Goal: Task Accomplishment & Management: Complete application form

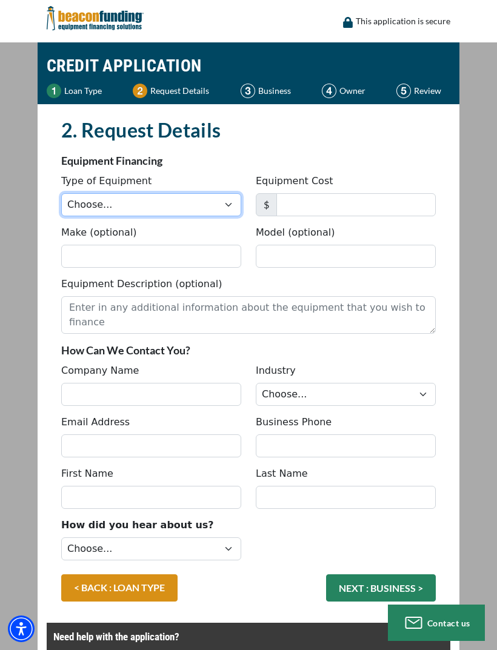
click at [217, 198] on select "Choose... Backhoe Boom/Bucket Truck Chipper Commercial Mower Crane DTG/DTF Prin…" at bounding box center [151, 204] width 180 height 23
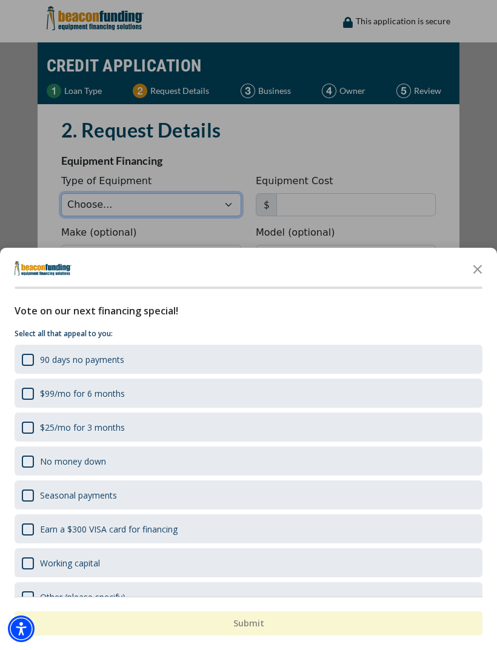
select select "10"
click at [477, 272] on icon "Close the survey" at bounding box center [477, 268] width 24 height 24
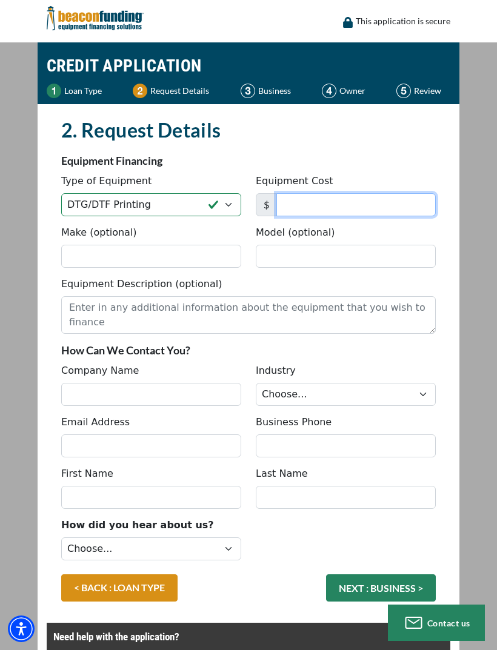
click at [385, 202] on input "Equipment Cost" at bounding box center [355, 204] width 159 height 23
type input "26,000"
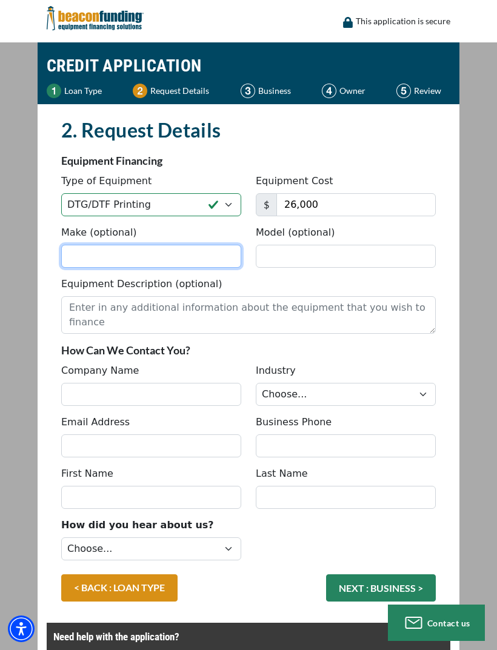
click at [184, 259] on input "Make (optional)" at bounding box center [151, 256] width 180 height 23
type input "Roland"
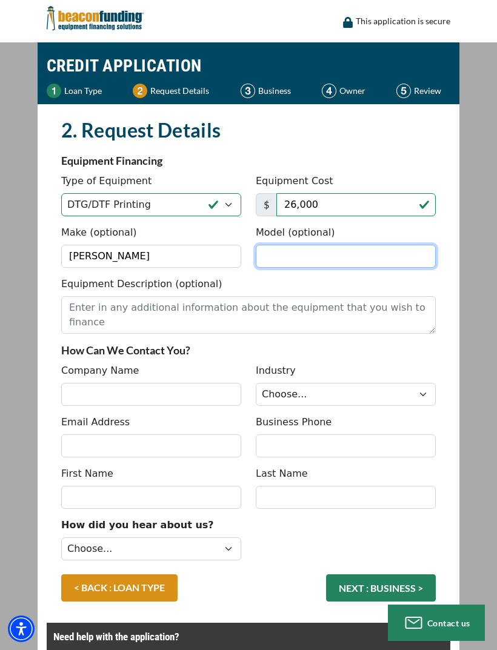
click at [363, 257] on input "Model (optional)" at bounding box center [346, 256] width 180 height 23
type input "V"
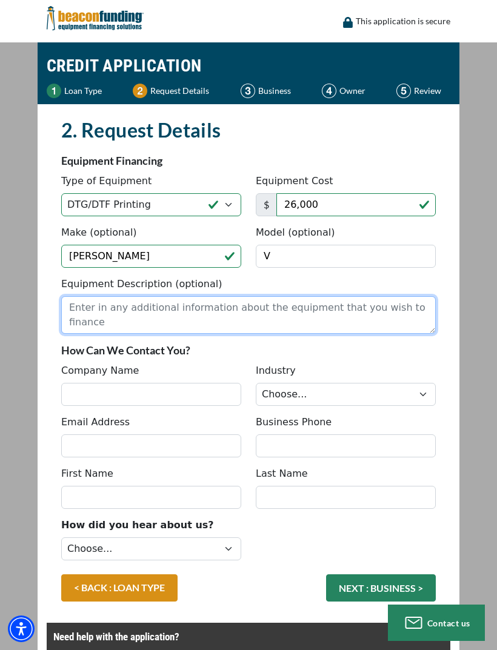
click at [400, 313] on textarea "Equipment Description (optional)" at bounding box center [248, 315] width 374 height 38
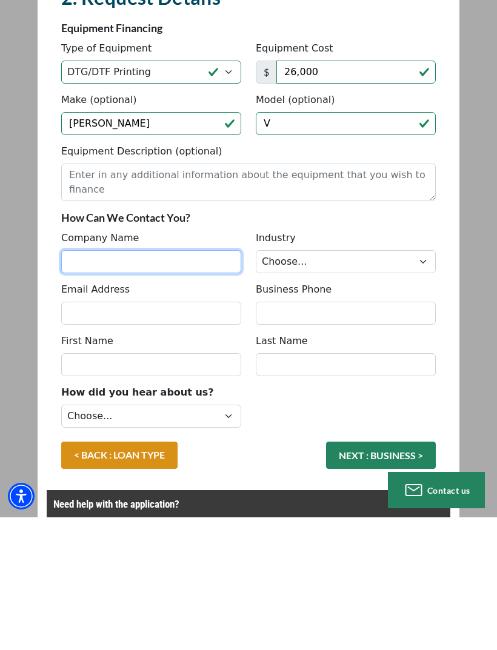
click at [145, 383] on input "Company Name" at bounding box center [151, 394] width 180 height 23
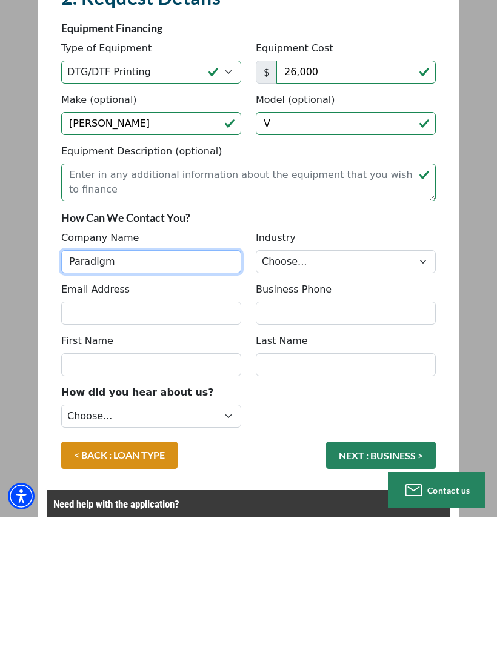
type input "Paradigm"
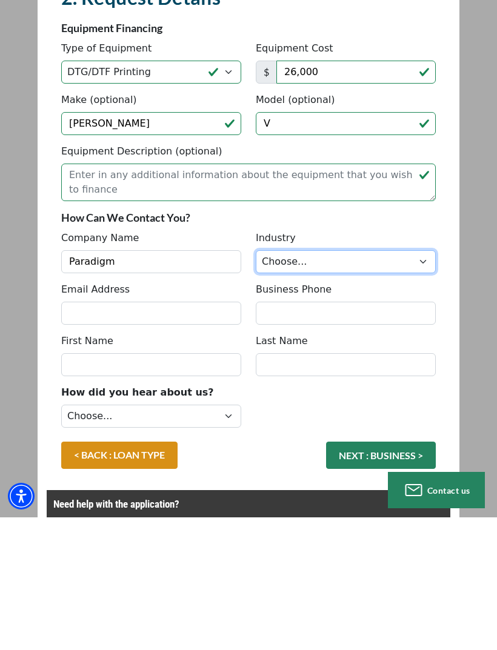
click at [386, 383] on select "Choose... Towing Landscape/Hardscape Decorated Apparel Septic Light Constructio…" at bounding box center [346, 394] width 180 height 23
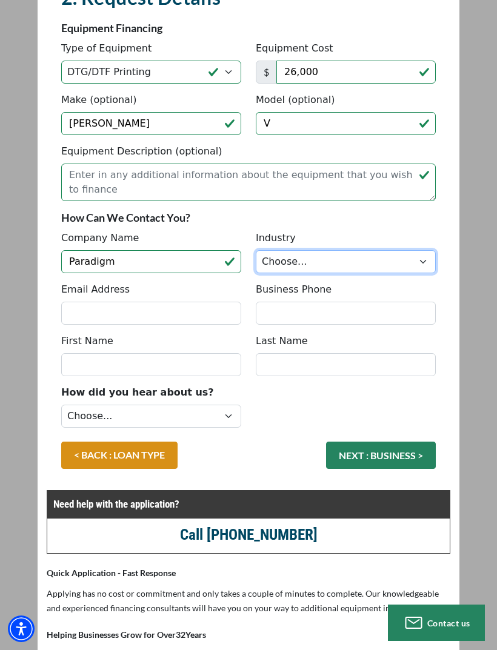
select select "5"
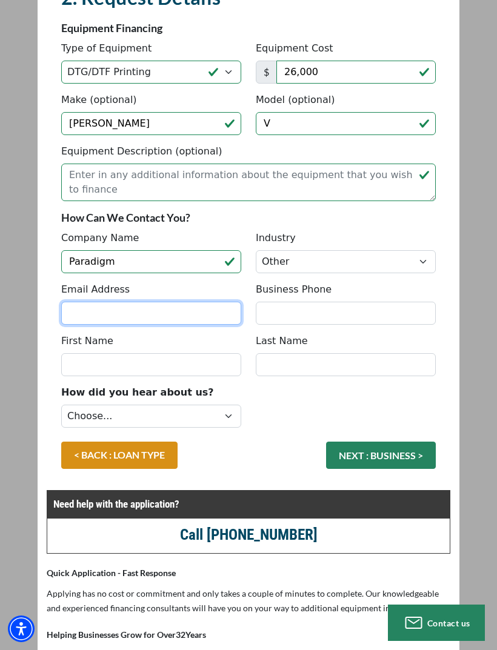
click at [96, 314] on input "Email Address" at bounding box center [151, 313] width 180 height 23
type input "jennkaylor@yahoo.com"
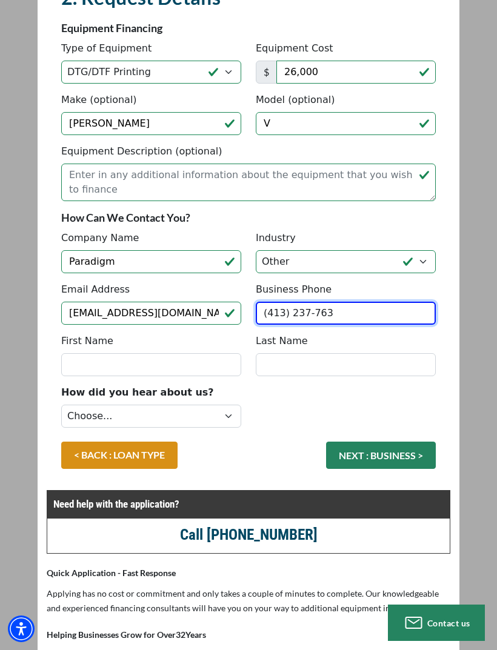
type input "[PHONE_NUMBER]"
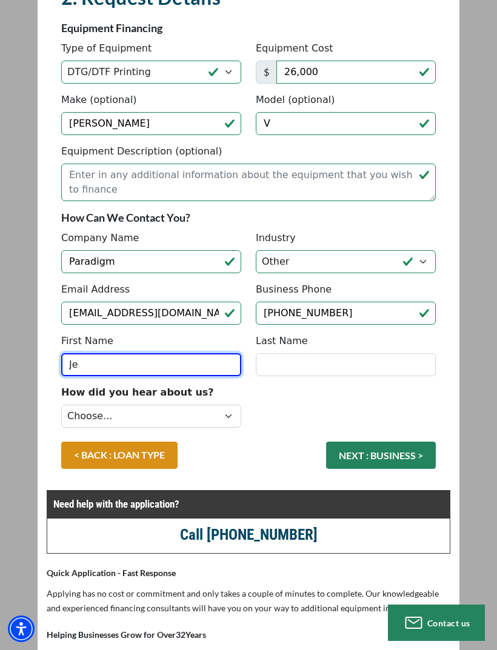
type input "J"
type input "Denise"
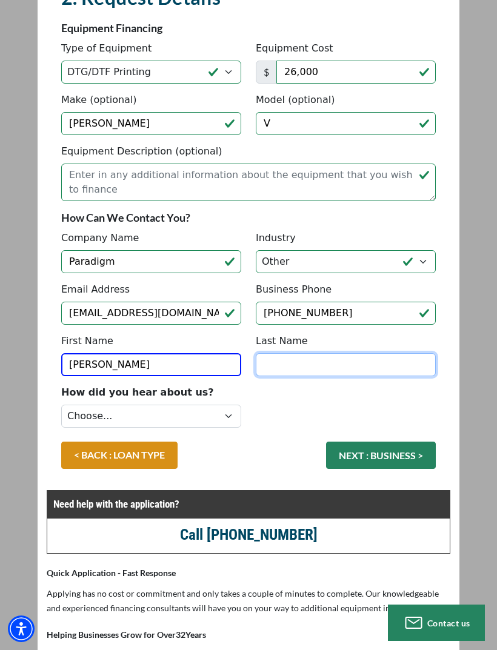
click at [322, 362] on input "Last Name" at bounding box center [346, 364] width 180 height 23
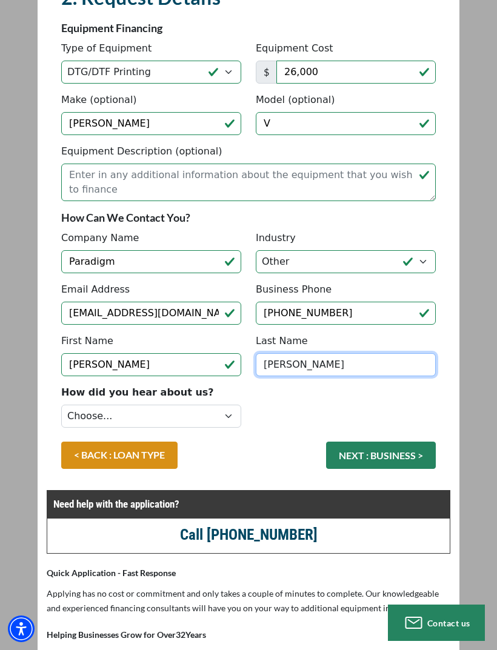
type input "Kaylor"
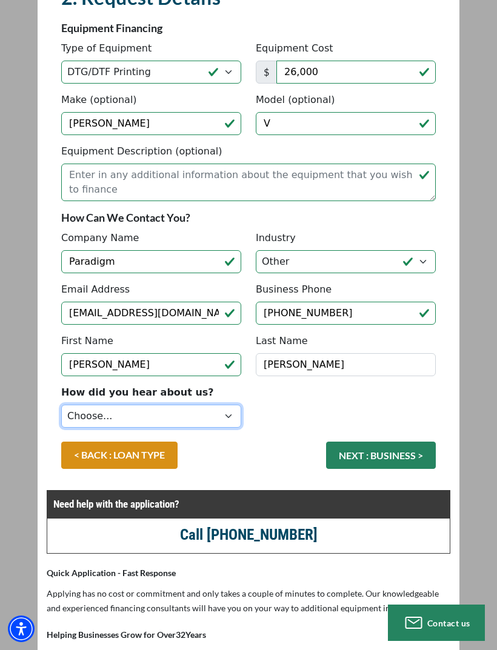
click at [206, 413] on select "Choose... Internet Search Vendor Referral Word of Mouth Client Referral Email E…" at bounding box center [151, 415] width 180 height 23
select select "9"
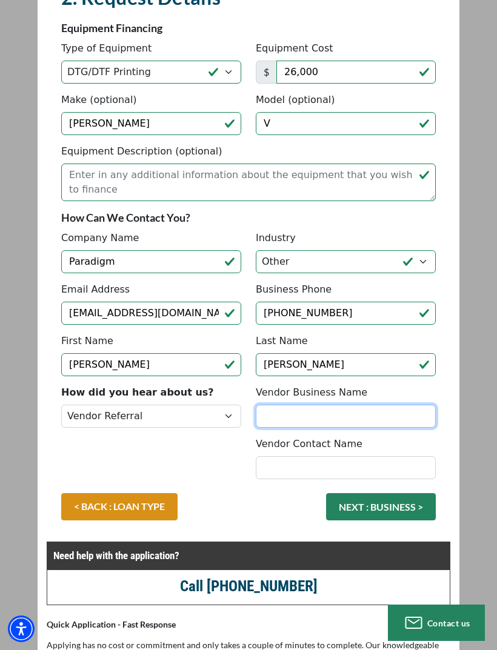
click at [374, 412] on input "Vendor Business Name" at bounding box center [346, 415] width 180 height 23
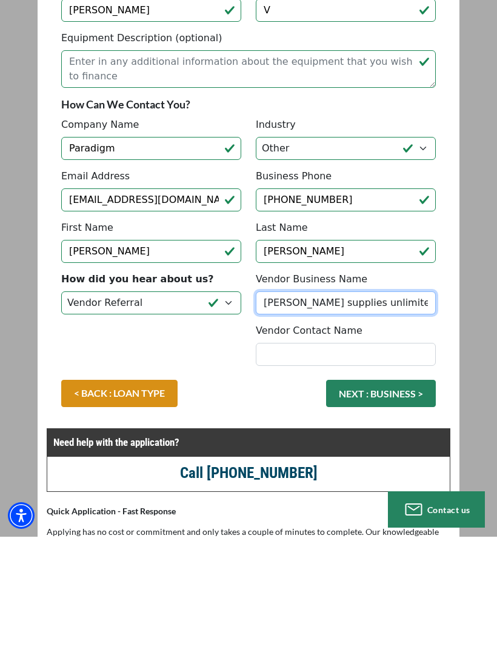
type input "Joe jr supplies unlimited"
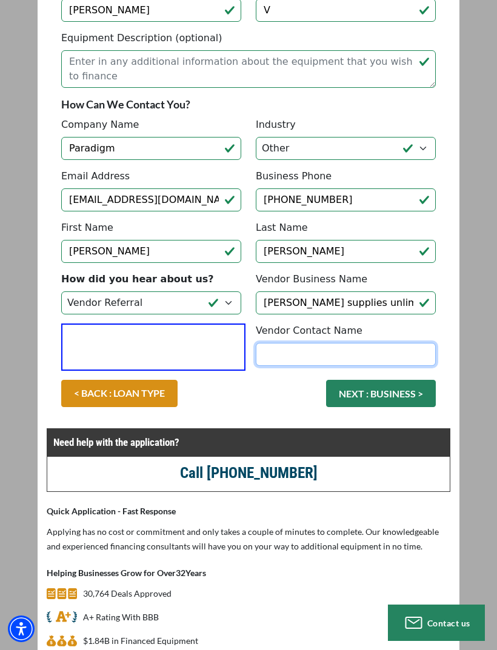
click at [371, 352] on input "Vendor Contact Name" at bounding box center [346, 354] width 180 height 23
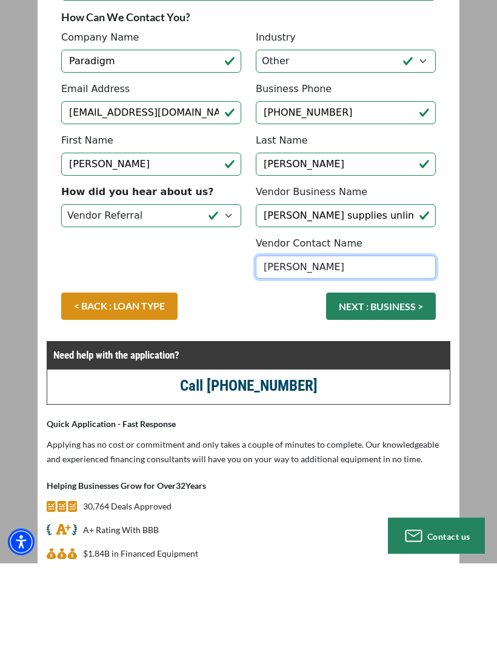
type input "Joe jr"
click at [403, 380] on button "NEXT : BUSINESS >" at bounding box center [381, 393] width 110 height 27
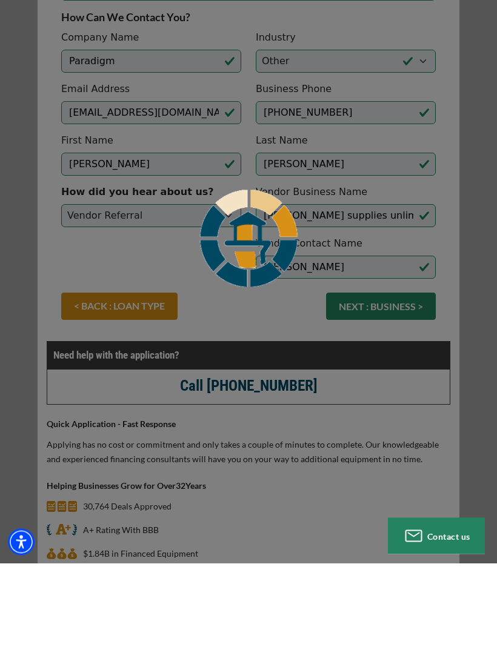
scroll to position [331, 0]
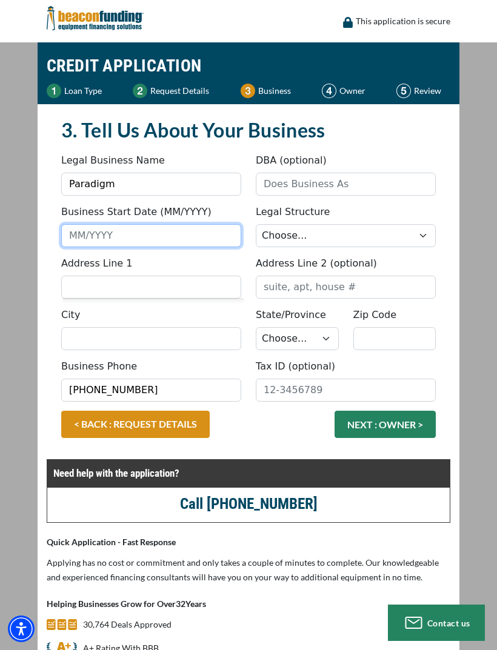
click at [159, 236] on input "Business Start Date (MM/YYYY)" at bounding box center [151, 235] width 180 height 23
type input "01/2025"
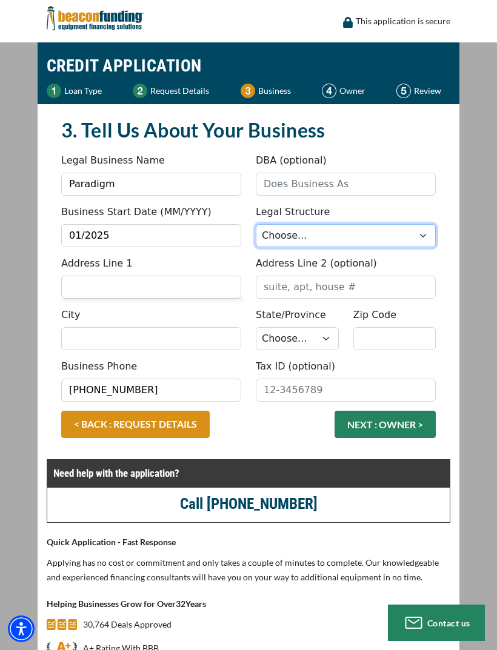
click at [383, 228] on select "Choose... Corporation LLC LLP Municipality Non-Profit Partnership Proprietorship" at bounding box center [346, 235] width 180 height 23
select select "2"
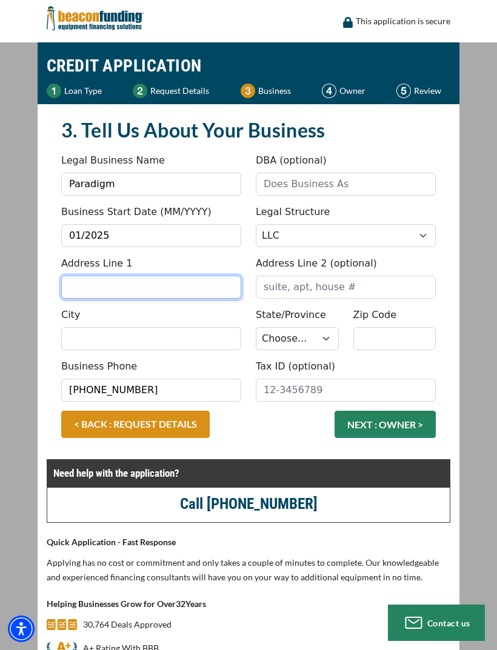
click at [152, 286] on input "Address Line 1" at bounding box center [151, 286] width 180 height 23
type input "[STREET_ADDRESS]"
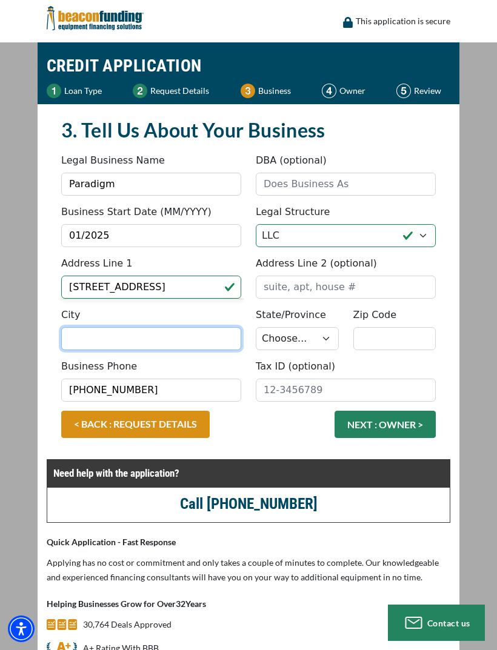
type input "Kennebunk"
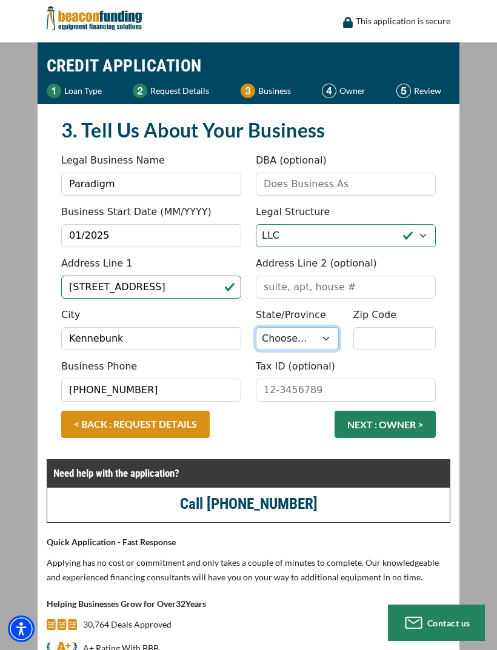
select select "21"
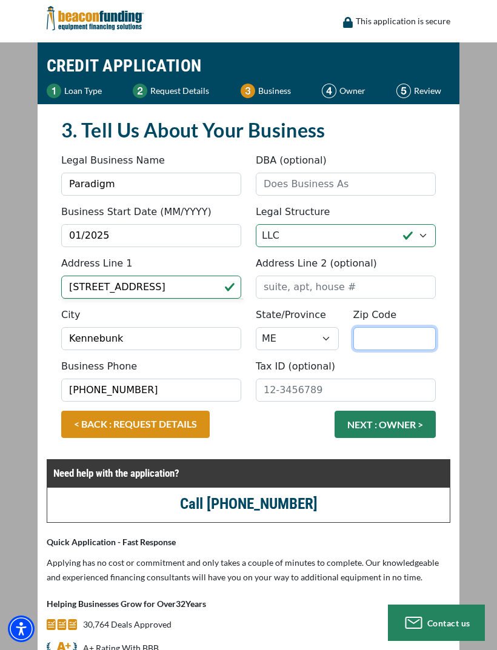
type input "04043"
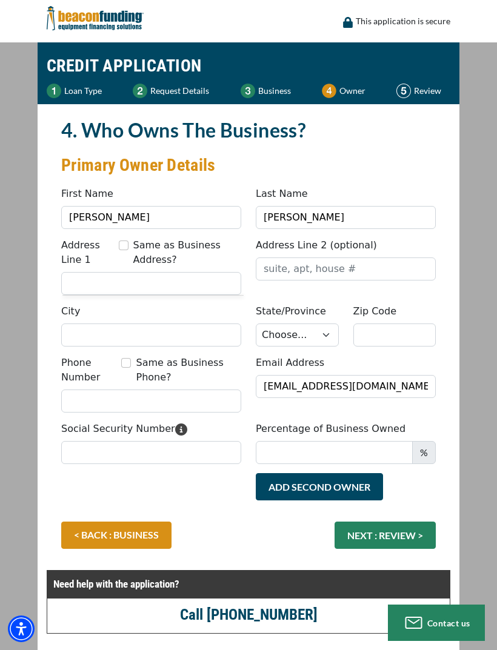
click at [127, 248] on input "Same as Business Address?" at bounding box center [124, 245] width 10 height 10
checkbox input "true"
type input "[STREET_ADDRESS]"
type input "Kennebunk"
select select "21"
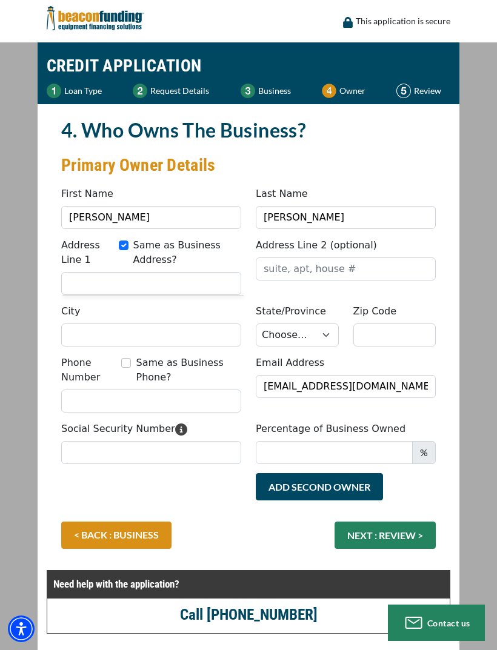
type input "04043"
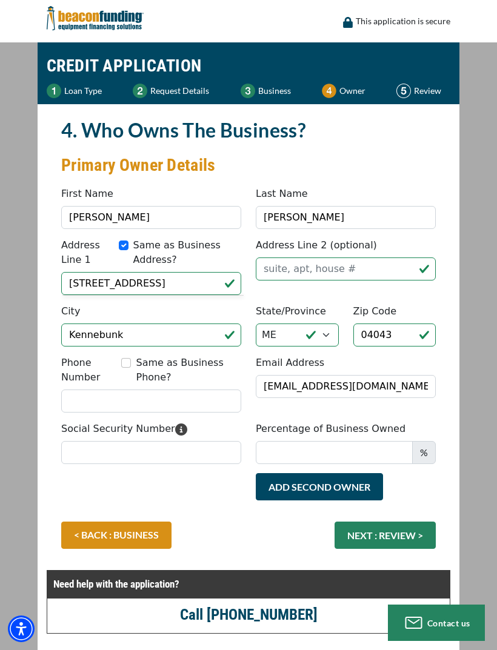
click at [131, 365] on input "Same as Business Phone?" at bounding box center [126, 363] width 10 height 10
checkbox input "true"
type input "[PHONE_NUMBER]"
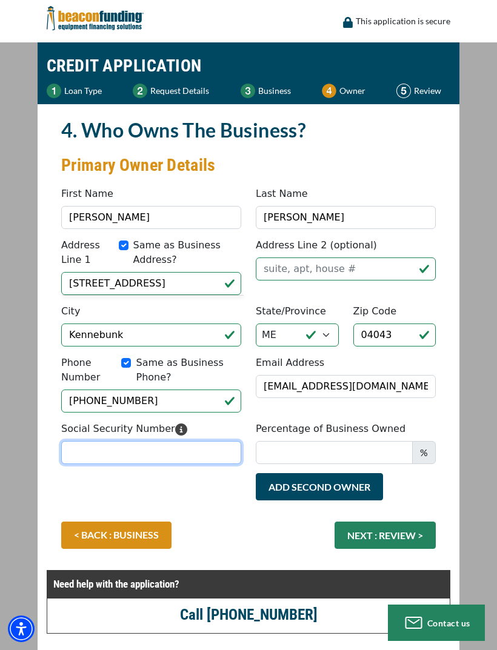
click at [141, 457] on input "Social Security Number" at bounding box center [151, 452] width 180 height 23
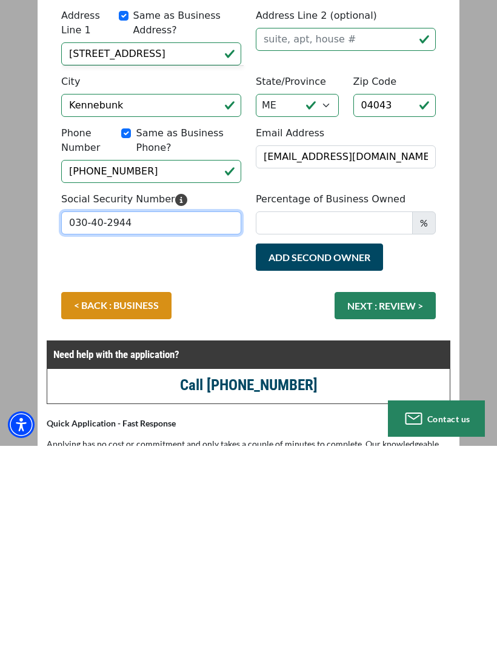
type input "030-40-2944"
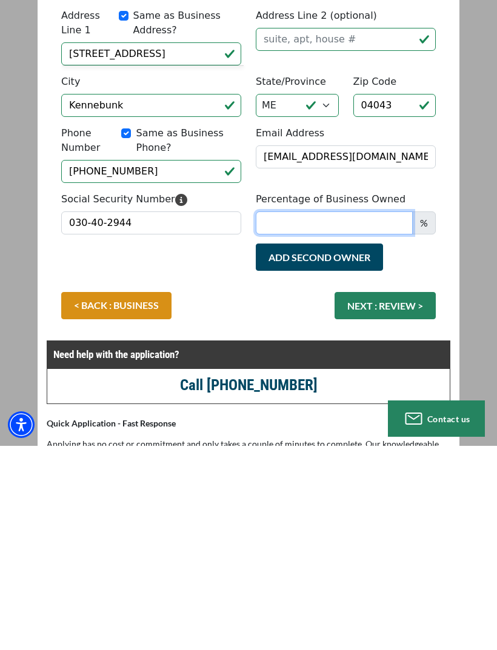
click at [372, 415] on input "Percentage of Business Owned" at bounding box center [334, 426] width 157 height 23
type input "50"
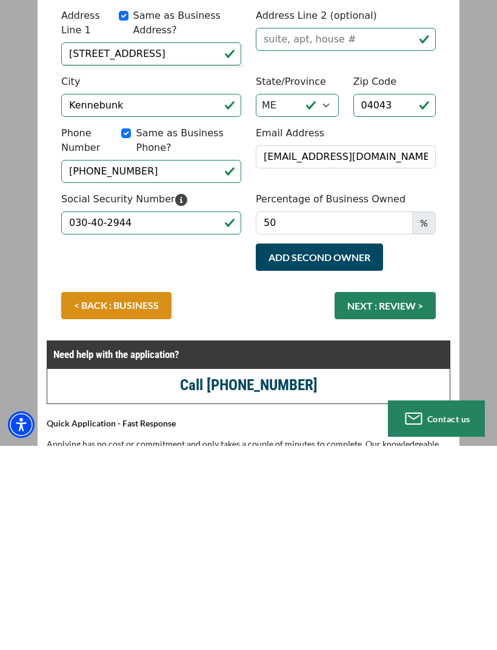
click at [353, 447] on button "Add Second Owner" at bounding box center [319, 460] width 127 height 27
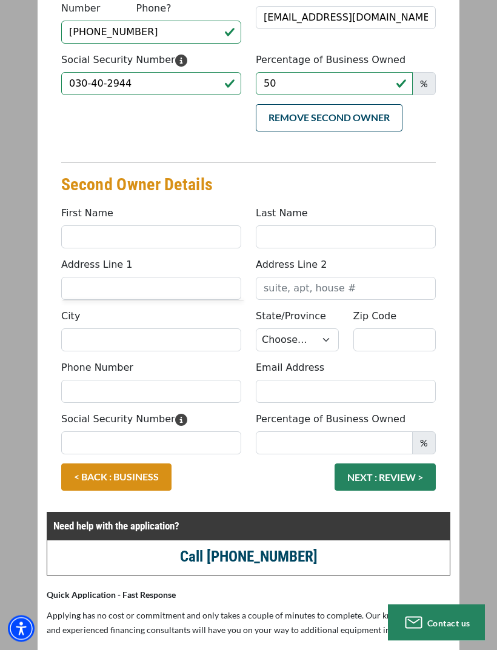
scroll to position [369, 0]
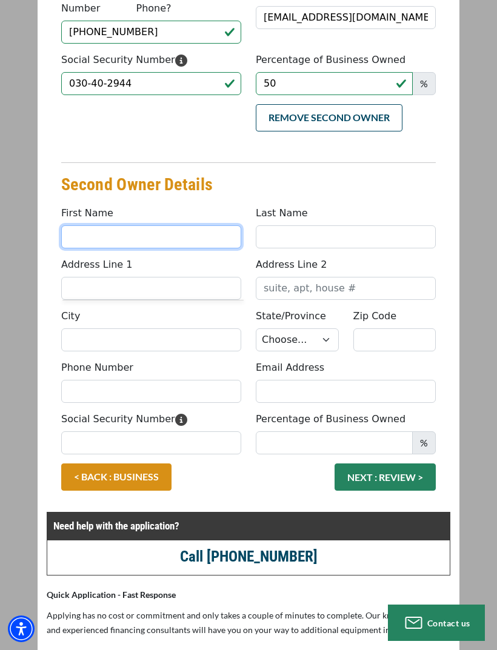
click at [151, 233] on input "First Name" at bounding box center [151, 236] width 180 height 23
type input "Jennifer"
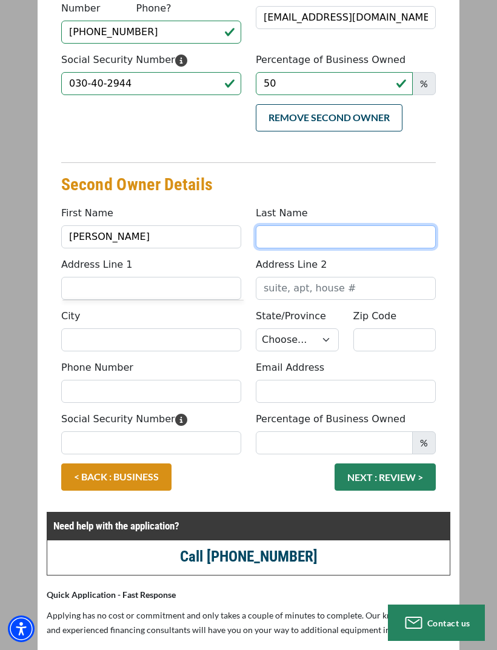
click at [341, 232] on input "Last Name" at bounding box center [346, 236] width 180 height 23
type input "Kaylor"
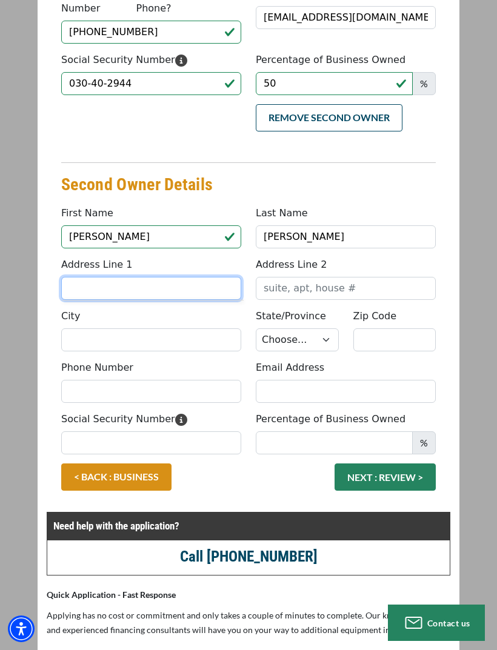
click at [156, 291] on input "Address Line 1" at bounding box center [151, 288] width 180 height 23
type input "106 Mill St"
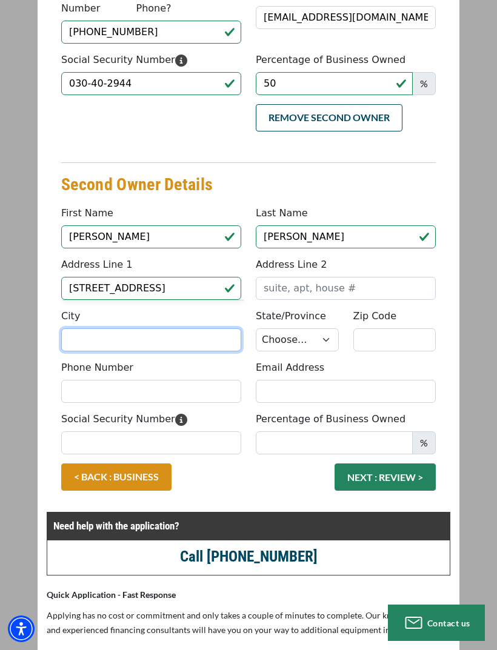
type input "Kennebunk"
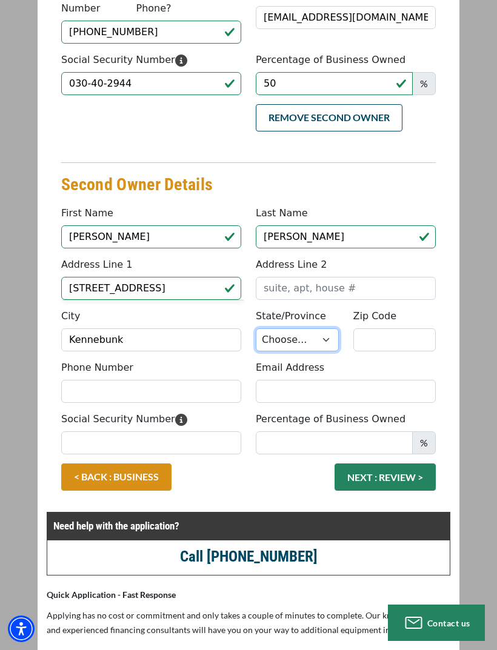
select select "21"
type input "04043"
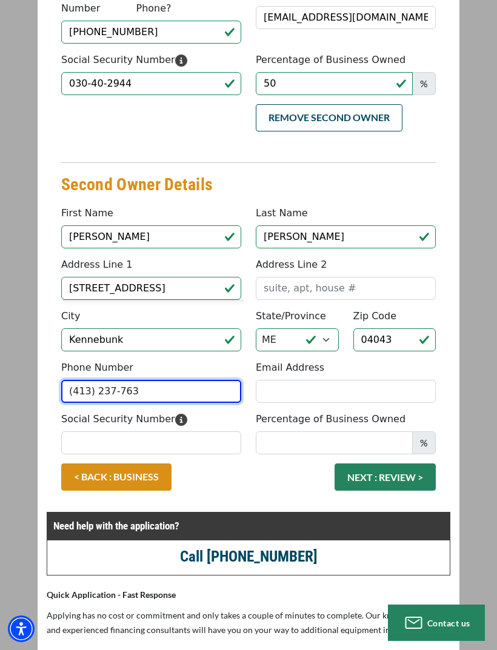
type input "(413) 237-7633"
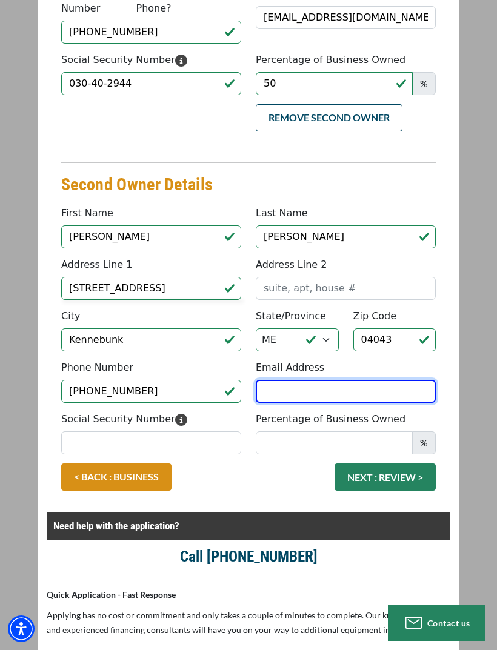
type input "jennkaylor@yahoo.com"
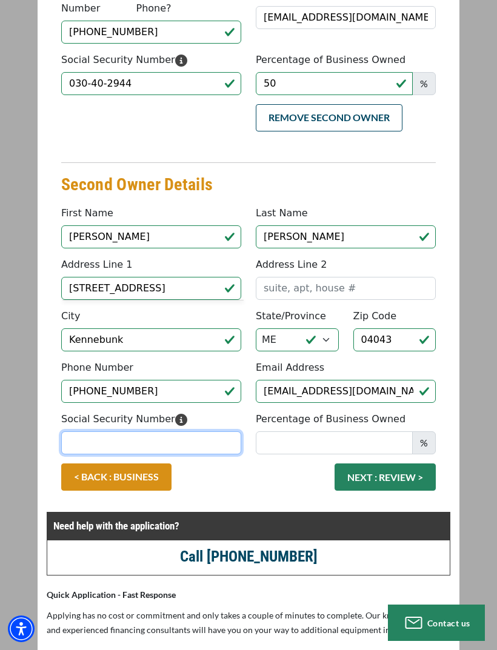
click at [176, 438] on input "Social Security Number" at bounding box center [151, 442] width 180 height 23
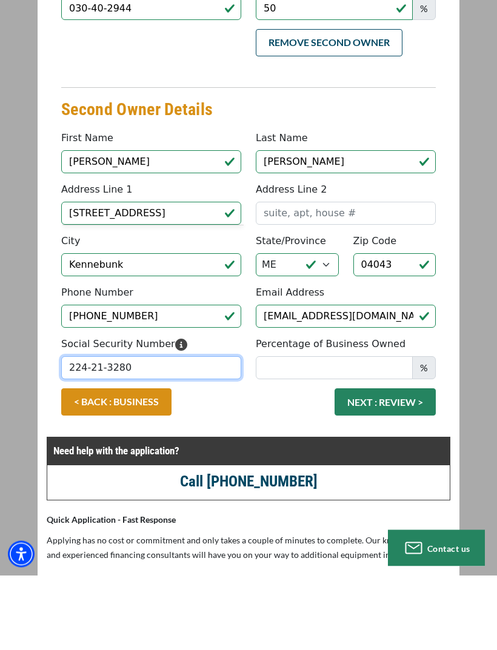
type input "224-21-3280"
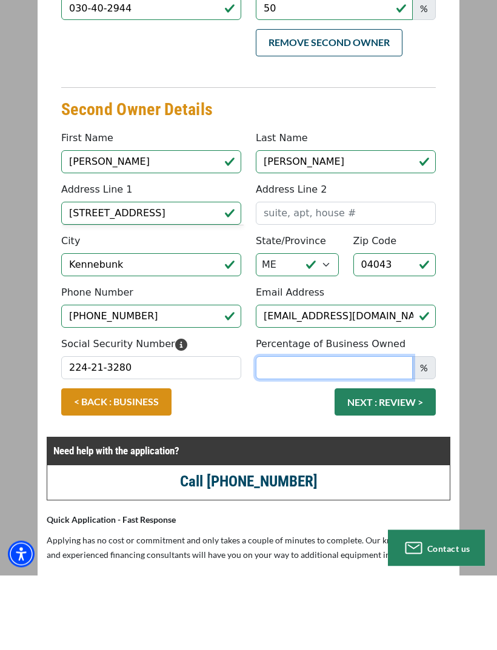
click at [352, 431] on input "Percentage of Business Owned" at bounding box center [334, 442] width 157 height 23
type input "50"
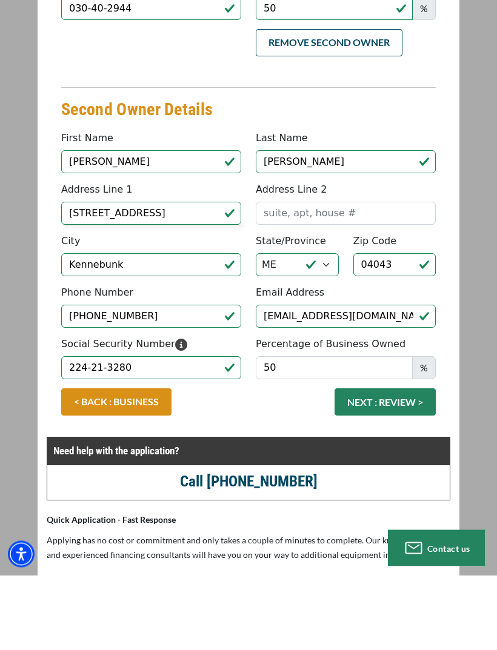
click at [401, 463] on button "NEXT : REVIEW >" at bounding box center [384, 476] width 101 height 27
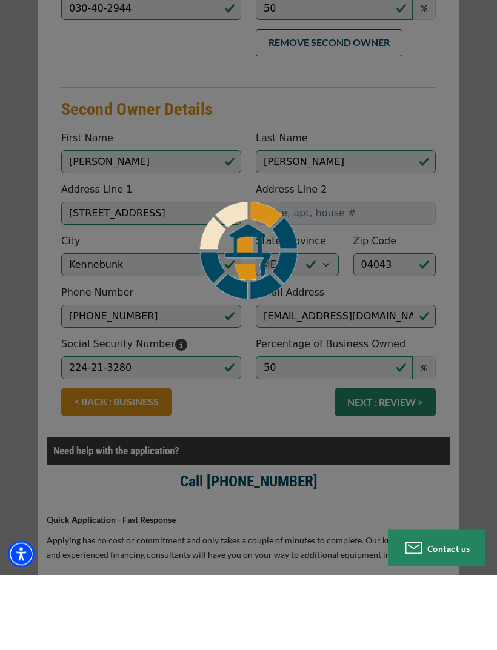
scroll to position [444, 0]
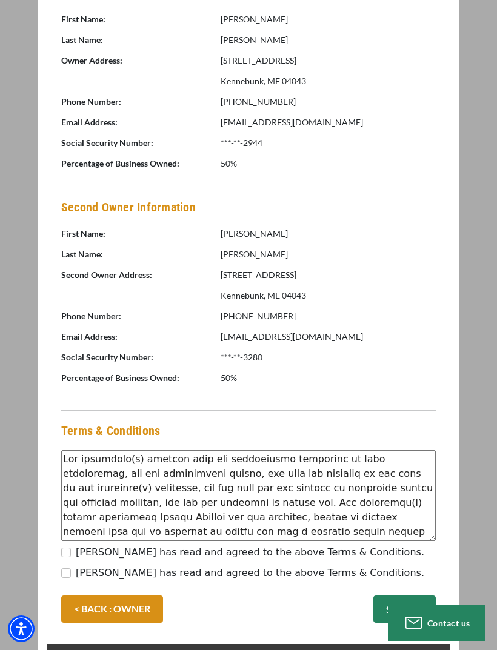
scroll to position [647, 0]
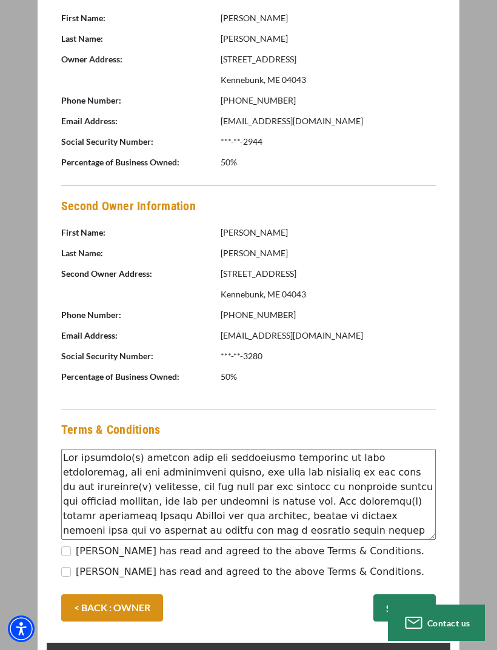
click at [68, 552] on input "Denise Kaylor has read and agreed to the above Terms & Conditions." at bounding box center [66, 551] width 10 height 10
checkbox input "true"
click at [69, 573] on input "Jennifer Kaylor has read and agreed to the above Terms & Conditions." at bounding box center [66, 572] width 10 height 10
checkbox input "true"
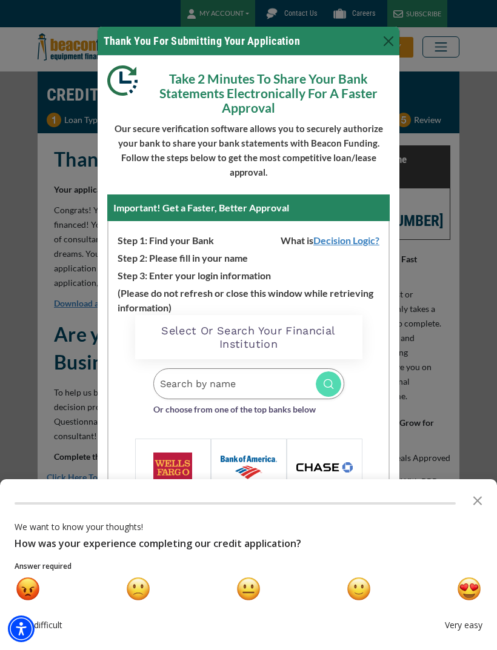
click at [389, 45] on button "Close" at bounding box center [387, 40] width 19 height 19
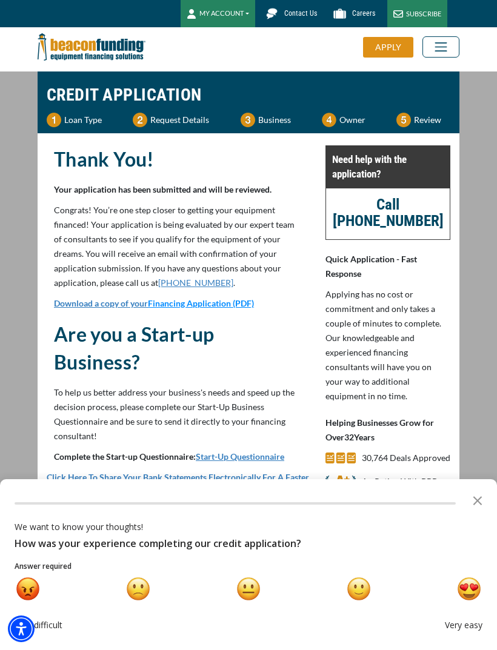
click at [473, 588] on div "very happy" at bounding box center [468, 588] width 23 height 23
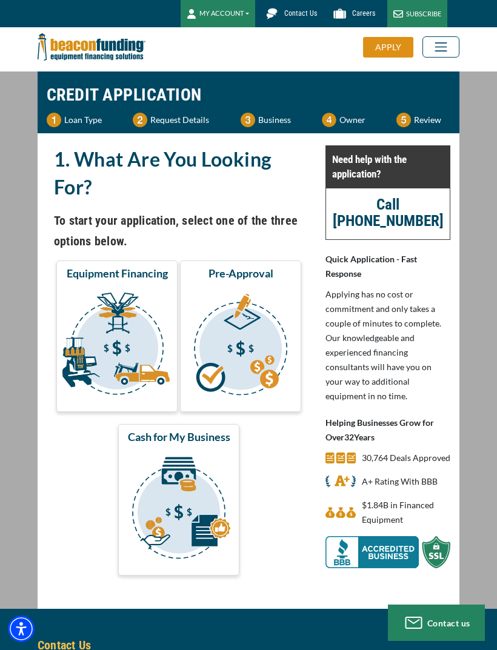
click at [144, 199] on h2 "1. What Are You Looking For?" at bounding box center [178, 173] width 249 height 56
click at [5, 380] on main "CREDIT APPLICATION Loan Type Request Details Business Owner Review" at bounding box center [248, 339] width 497 height 537
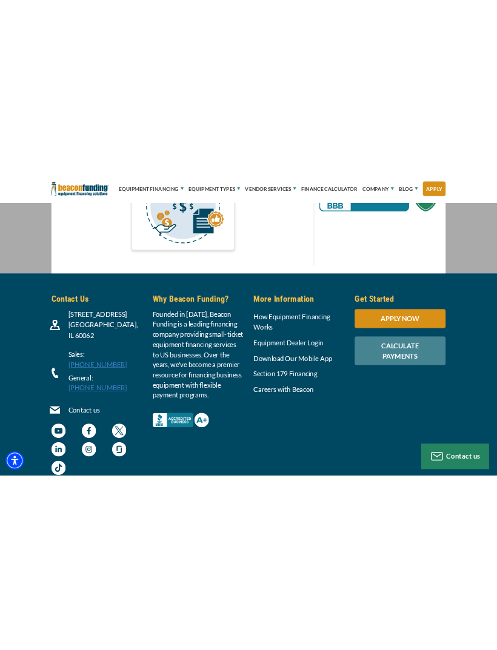
scroll to position [497, 0]
